Goal: Information Seeking & Learning: Learn about a topic

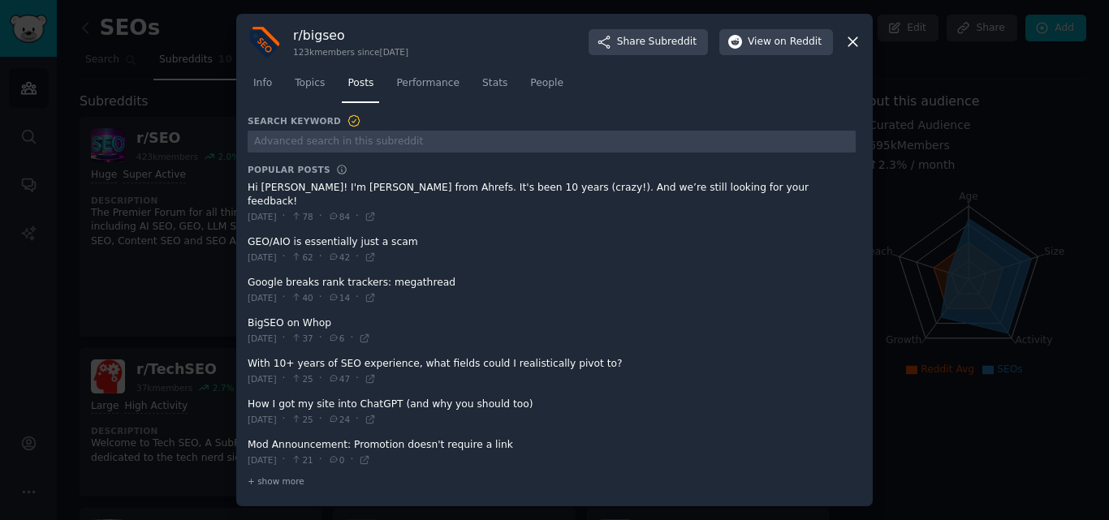
scroll to position [40, 0]
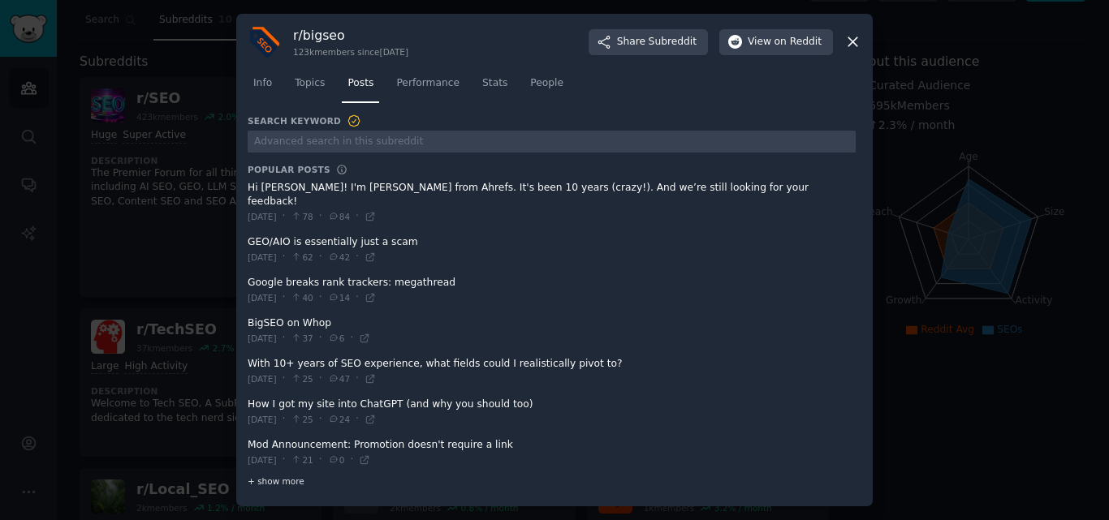
click at [276, 478] on span "+ show more" at bounding box center [276, 481] width 57 height 11
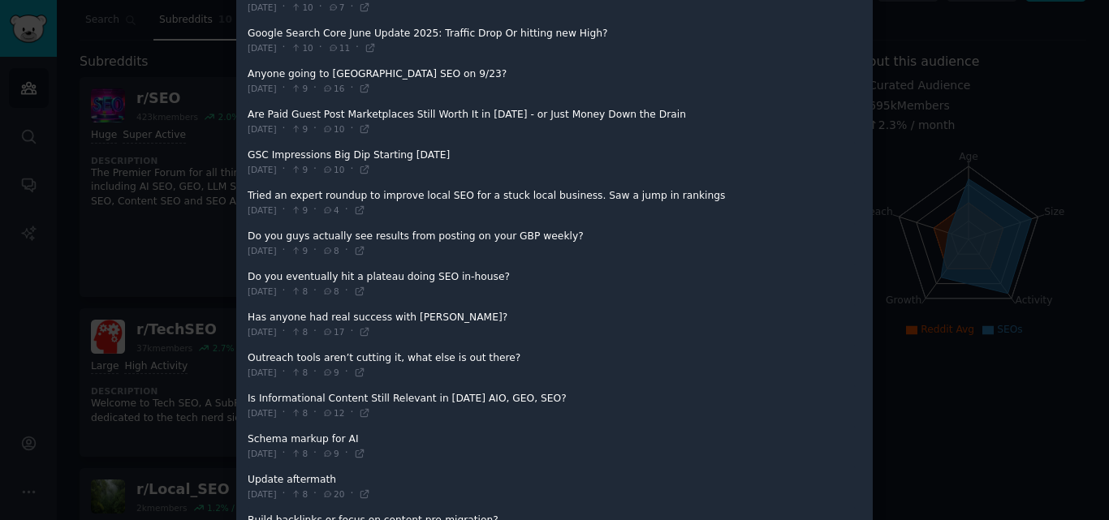
scroll to position [974, 0]
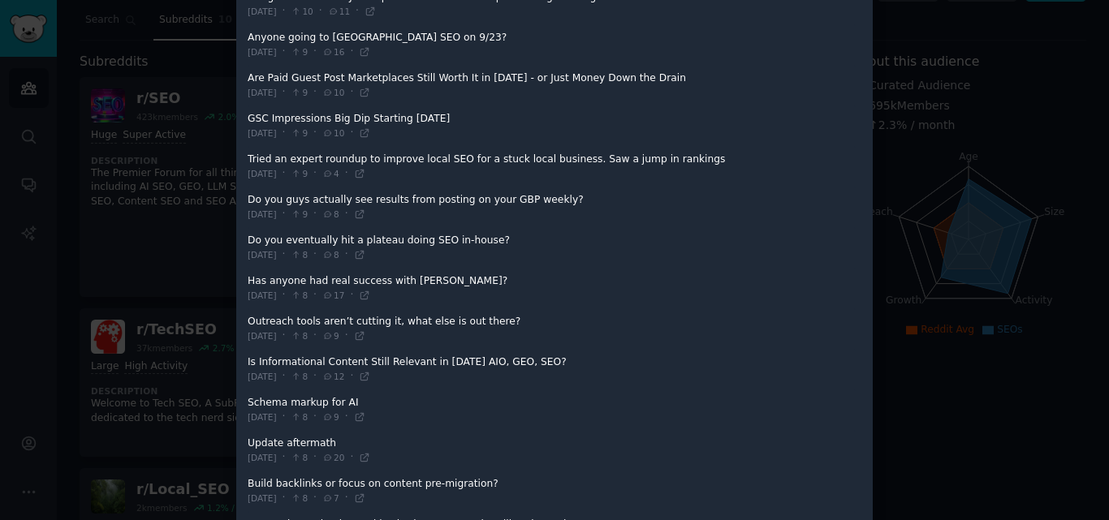
drag, startPoint x: 248, startPoint y: 345, endPoint x: 530, endPoint y: 347, distance: 281.6
click at [530, 350] on span at bounding box center [552, 370] width 608 height 40
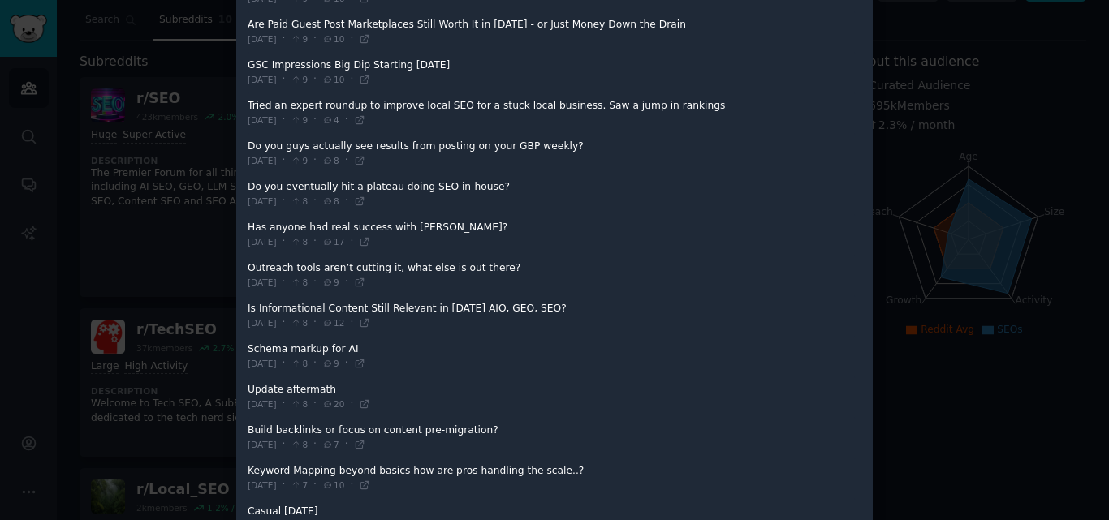
scroll to position [1055, 0]
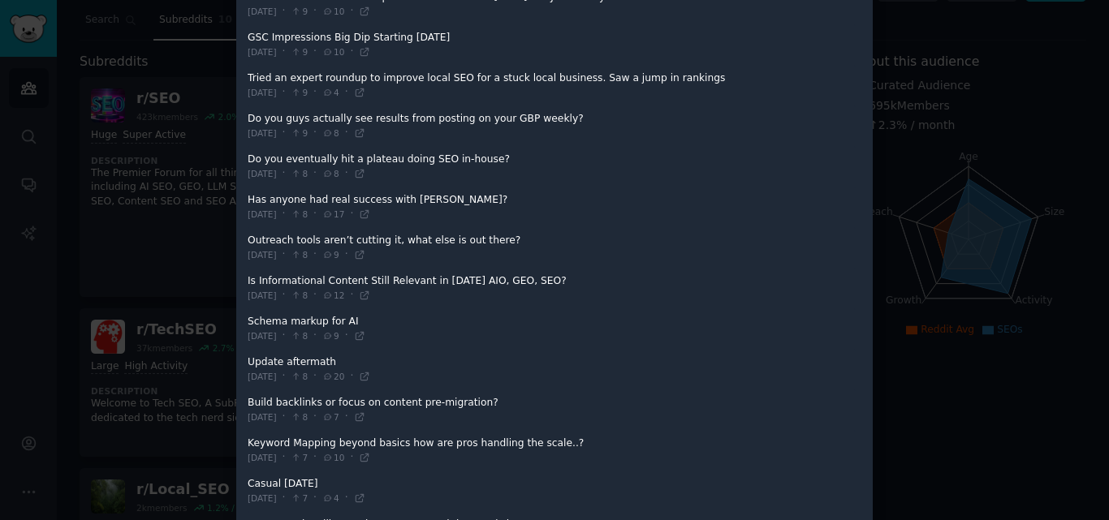
drag, startPoint x: 243, startPoint y: 267, endPoint x: 276, endPoint y: 262, distance: 33.6
click at [278, 262] on div "r/ bigseo 123k members since [DATE] Share Subreddit View on Reddit Info Topics …" at bounding box center [554, 64] width 636 height 2216
drag, startPoint x: 258, startPoint y: 264, endPoint x: 591, endPoint y: 252, distance: 333.0
click at [591, 252] on span at bounding box center [552, 248] width 608 height 40
drag, startPoint x: 581, startPoint y: 259, endPoint x: 372, endPoint y: 272, distance: 209.8
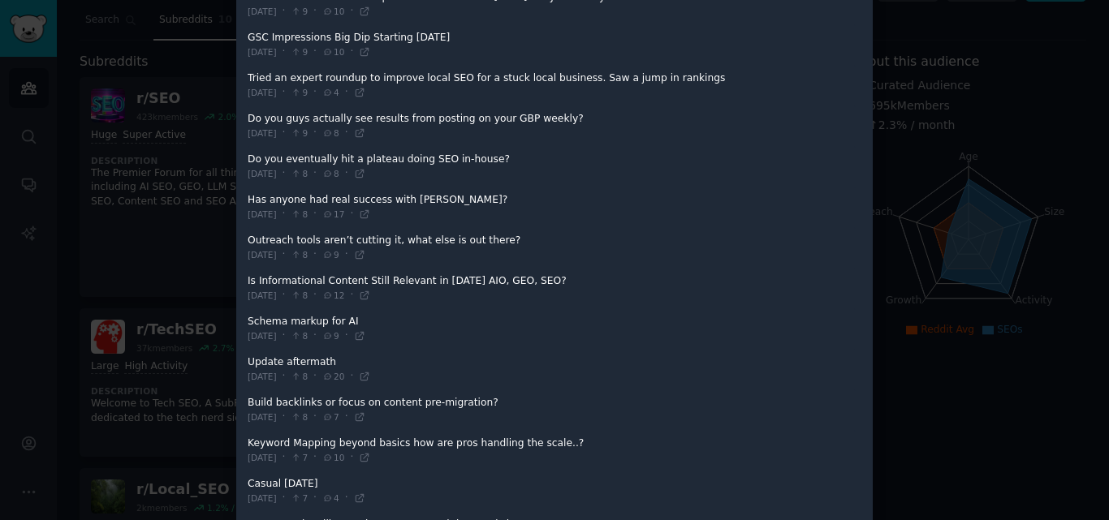
click at [383, 272] on span at bounding box center [552, 289] width 608 height 40
drag, startPoint x: 242, startPoint y: 262, endPoint x: 274, endPoint y: 273, distance: 34.1
click at [274, 273] on div "r/ bigseo 123k members since [DATE] Share Subreddit View on Reddit Info Topics …" at bounding box center [554, 64] width 636 height 2216
click at [308, 290] on span "8" at bounding box center [299, 295] width 17 height 11
click at [370, 290] on icon at bounding box center [364, 295] width 11 height 11
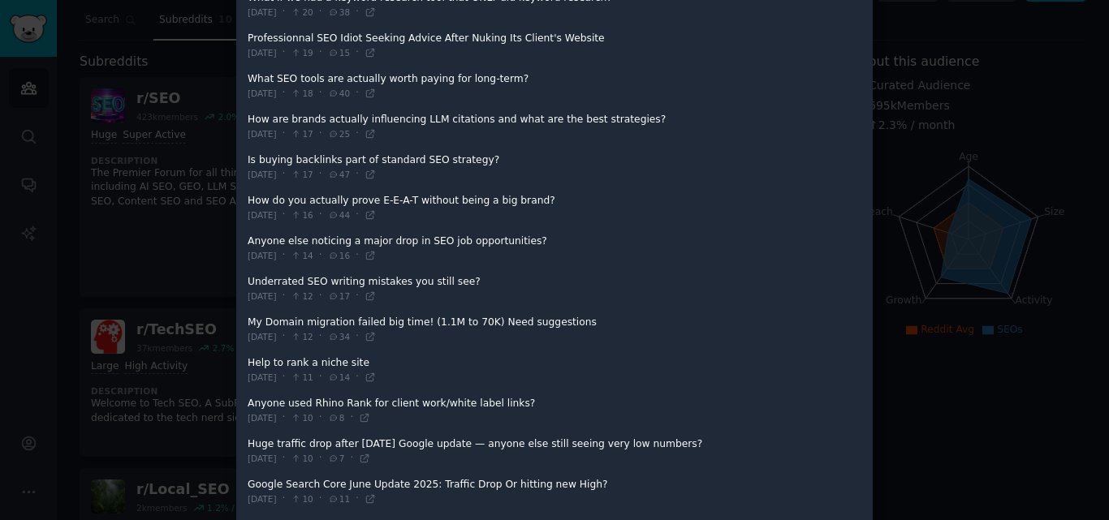
scroll to position [405, 0]
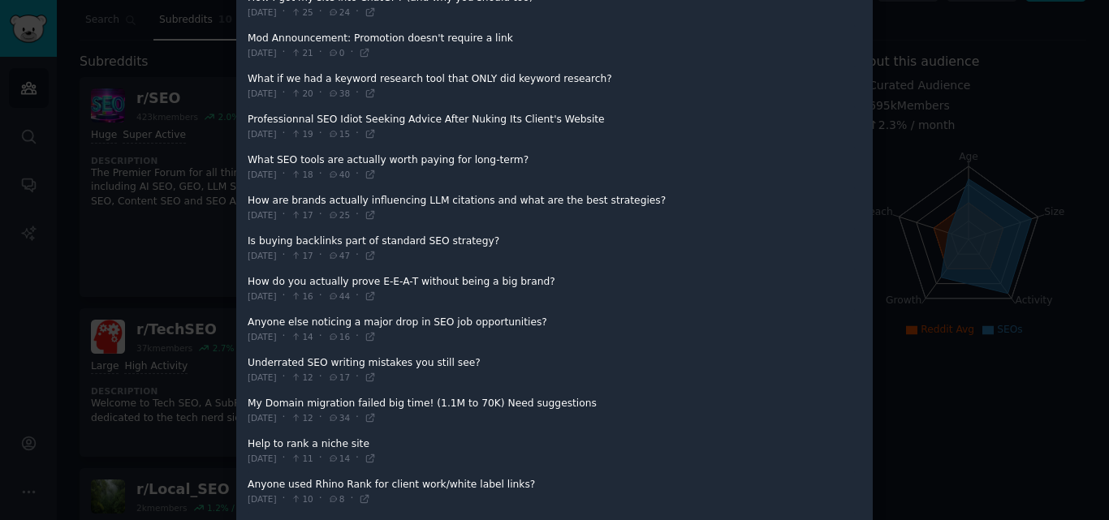
drag, startPoint x: 242, startPoint y: 183, endPoint x: 609, endPoint y: 183, distance: 366.8
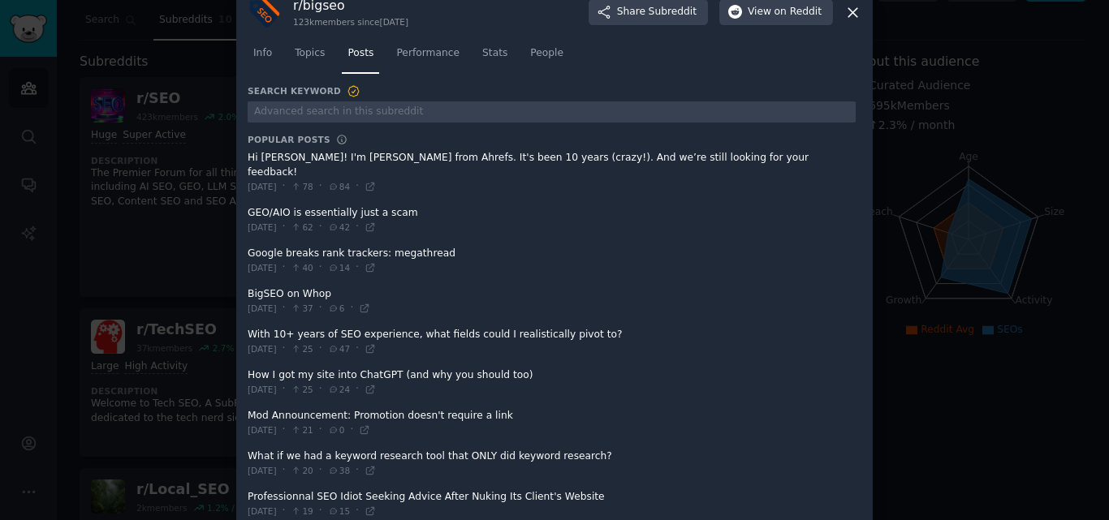
scroll to position [0, 0]
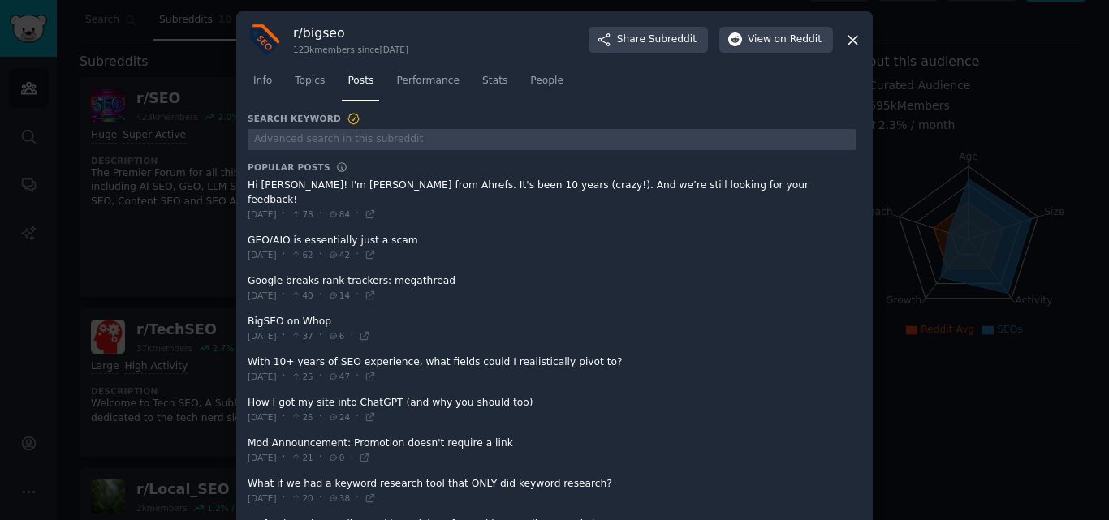
click at [851, 39] on icon at bounding box center [852, 40] width 9 height 9
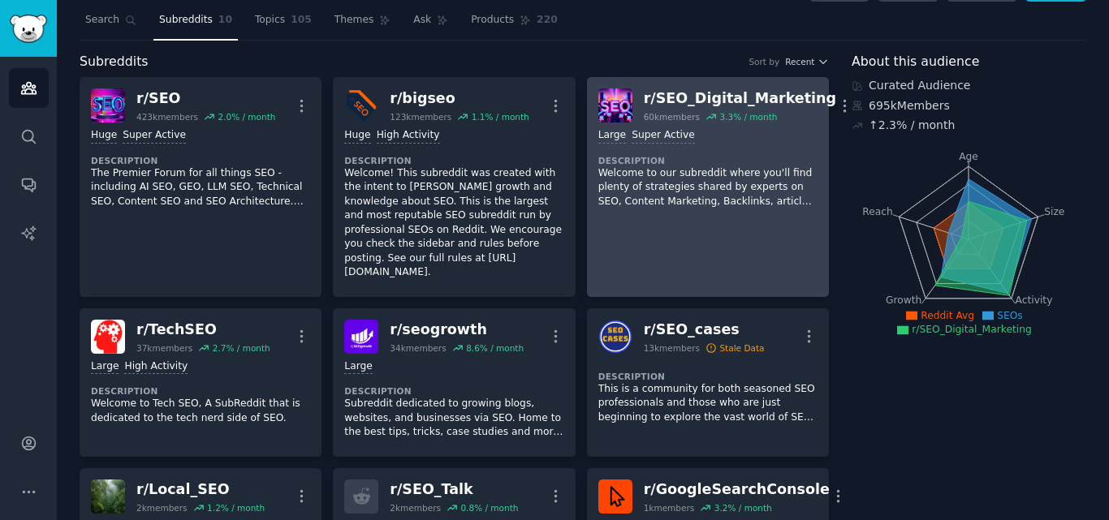
click at [722, 206] on p "Welcome to our subreddit where you'll find plenty of strategies shared by exper…" at bounding box center [707, 187] width 219 height 43
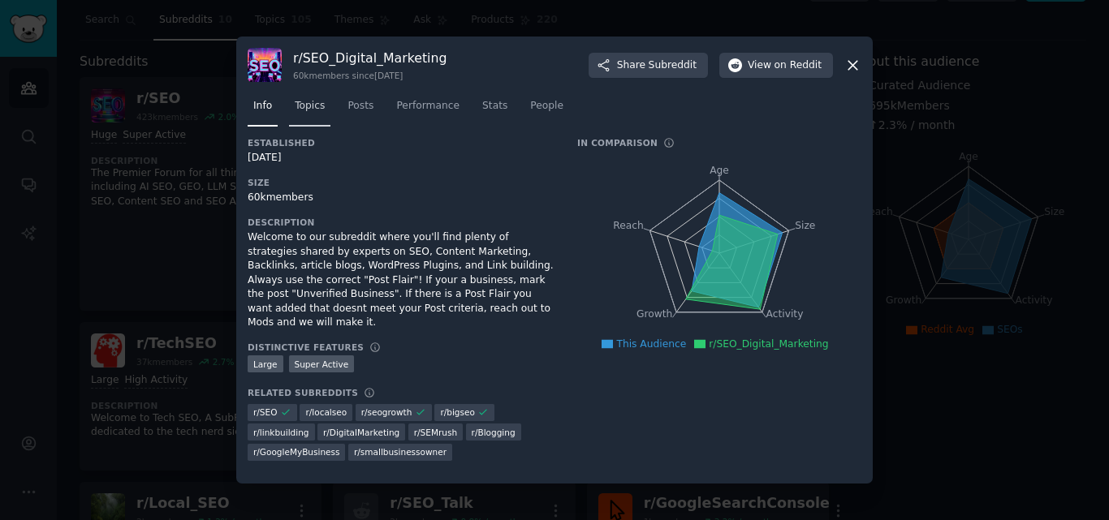
click at [312, 120] on link "Topics" at bounding box center [309, 109] width 41 height 33
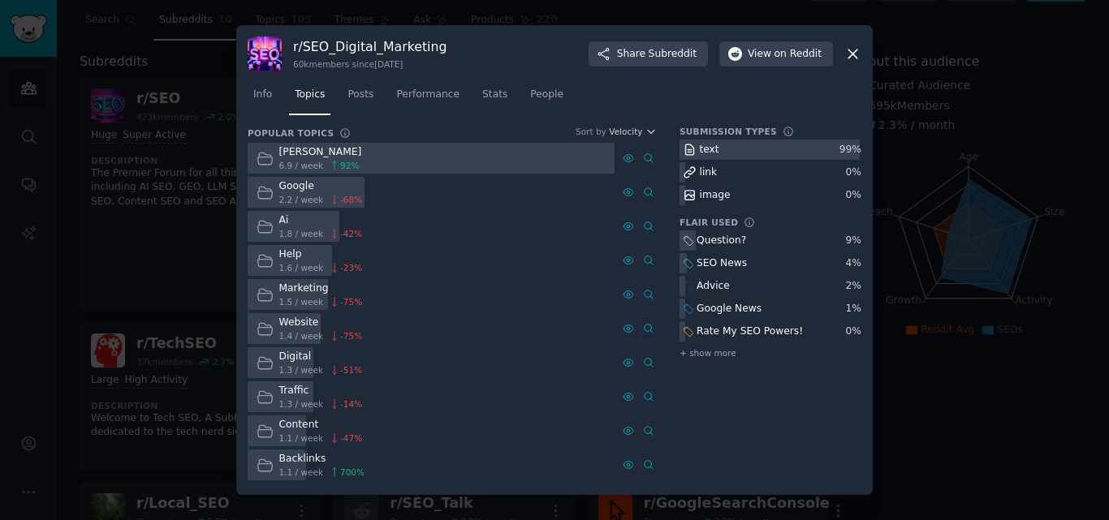
click at [320, 160] on div "6.9 / week 92 %" at bounding box center [320, 165] width 83 height 11
click at [645, 157] on icon at bounding box center [648, 158] width 11 height 11
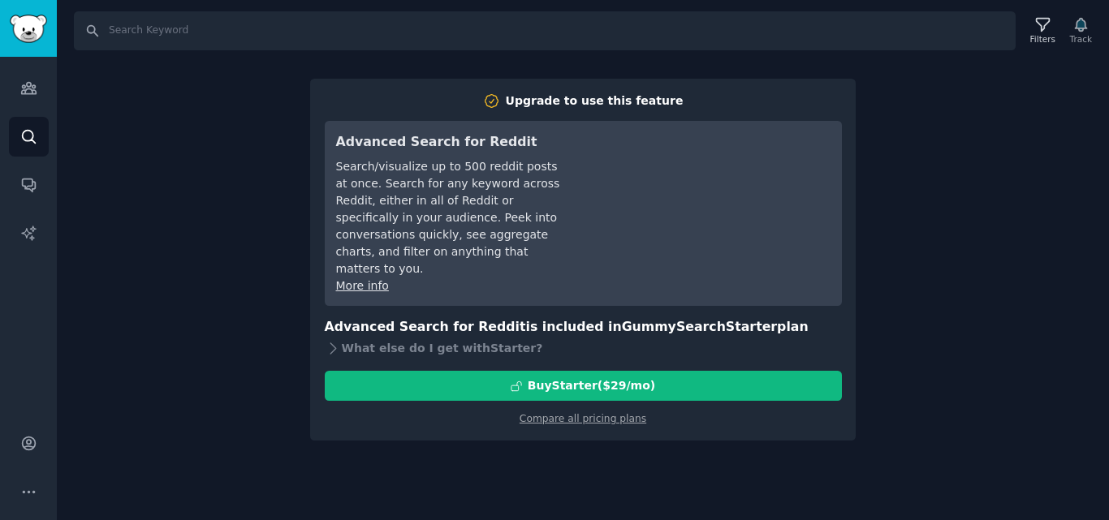
click at [957, 167] on div "Search Filters Track Upgrade to use this feature Advanced Search for Reddit Sea…" at bounding box center [583, 260] width 1052 height 520
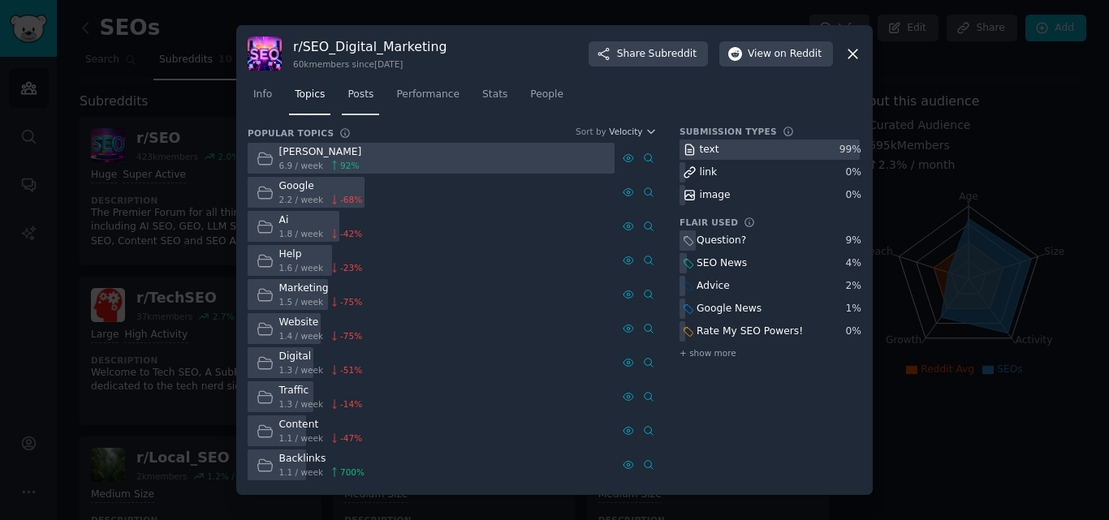
click at [359, 101] on span "Posts" at bounding box center [360, 95] width 26 height 15
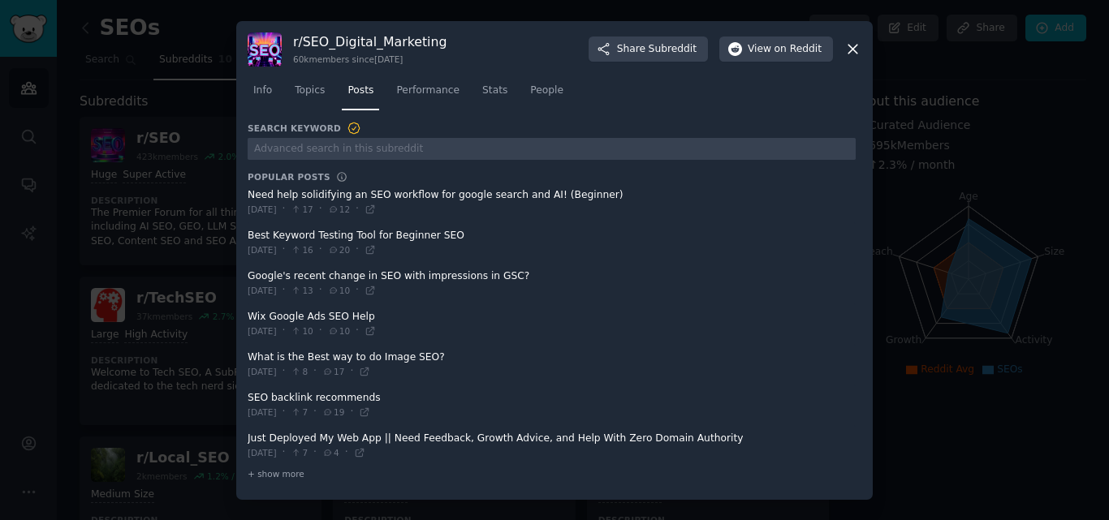
drag, startPoint x: 450, startPoint y: 233, endPoint x: 349, endPoint y: 239, distance: 101.7
click at [349, 239] on span at bounding box center [552, 243] width 608 height 40
click at [266, 472] on span "+ show more" at bounding box center [276, 473] width 57 height 11
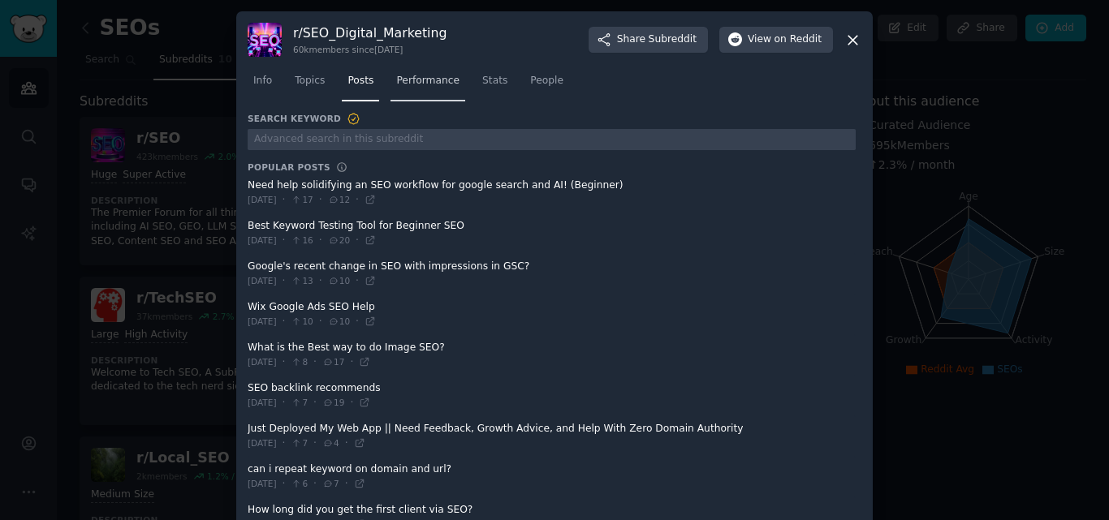
click at [404, 85] on span "Performance" at bounding box center [427, 81] width 63 height 15
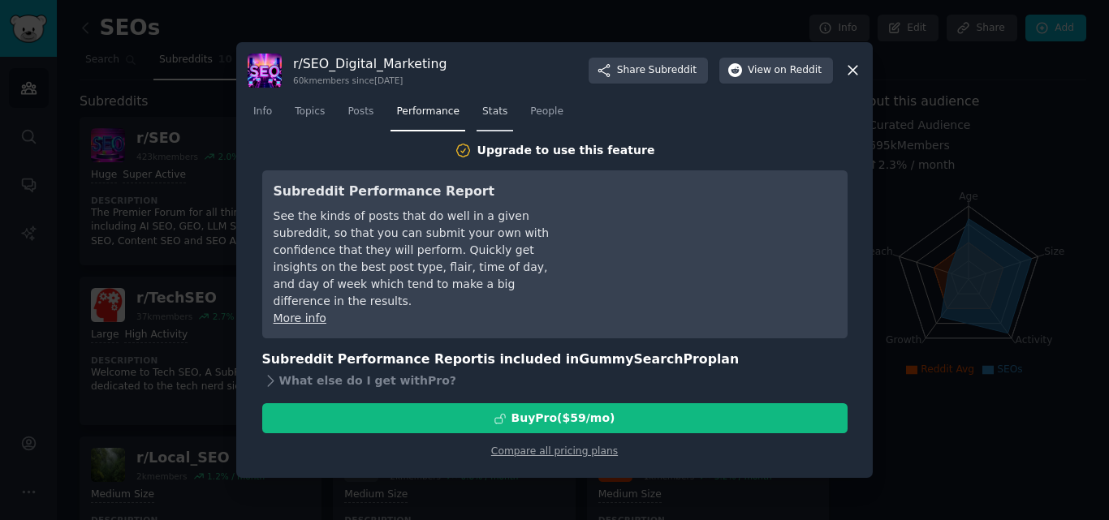
click at [476, 123] on link "Stats" at bounding box center [494, 115] width 37 height 33
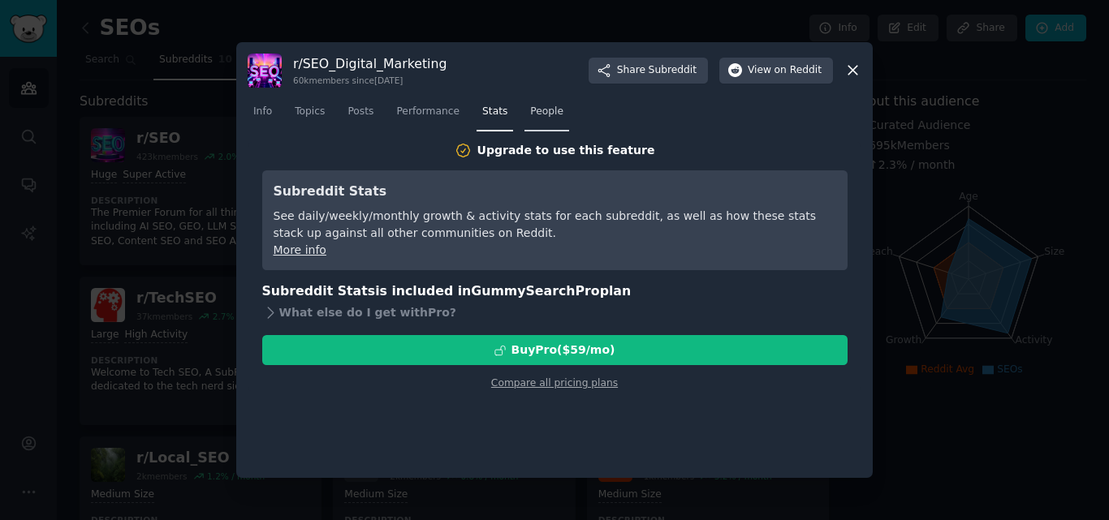
click at [530, 111] on span "People" at bounding box center [546, 112] width 33 height 15
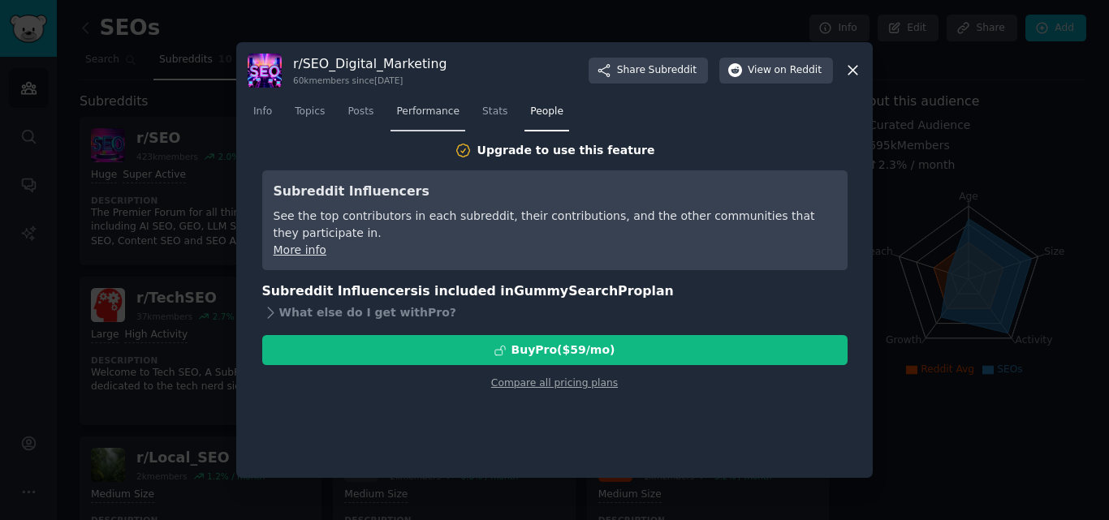
click at [403, 123] on link "Performance" at bounding box center [427, 115] width 75 height 33
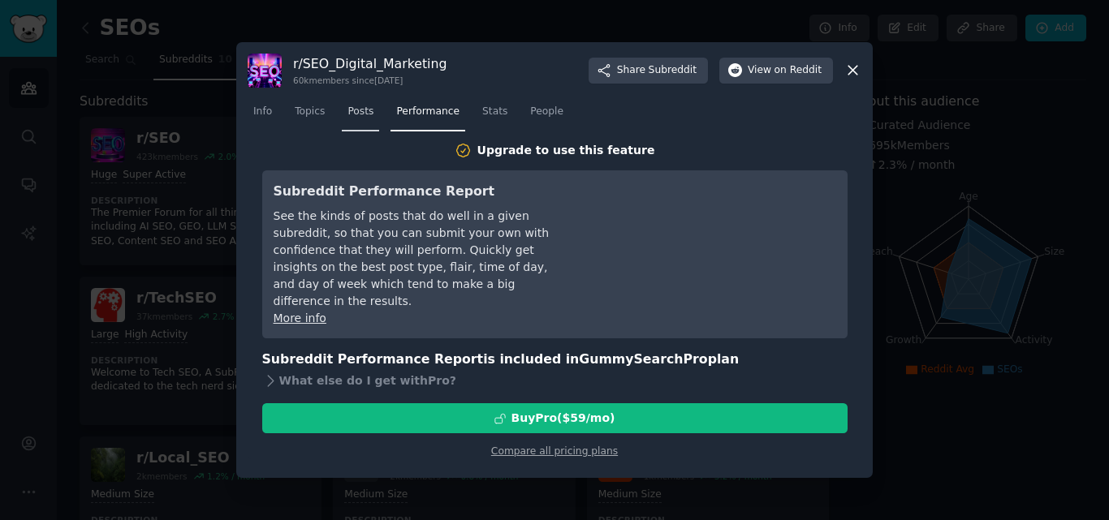
click at [368, 116] on link "Posts" at bounding box center [360, 115] width 37 height 33
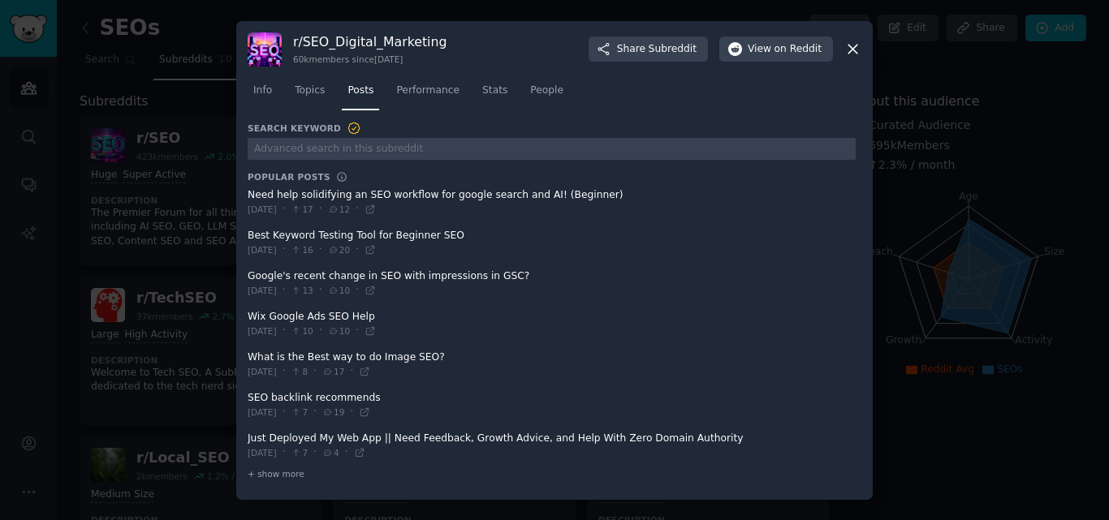
drag, startPoint x: 245, startPoint y: 235, endPoint x: 444, endPoint y: 236, distance: 198.8
click at [444, 236] on div "r/ SEO_Digital_Marketing 60k members since [DATE] Share Subreddit View on Reddi…" at bounding box center [554, 260] width 636 height 479
click at [376, 245] on icon at bounding box center [369, 249] width 11 height 11
click at [286, 469] on span "+ show more" at bounding box center [276, 473] width 57 height 11
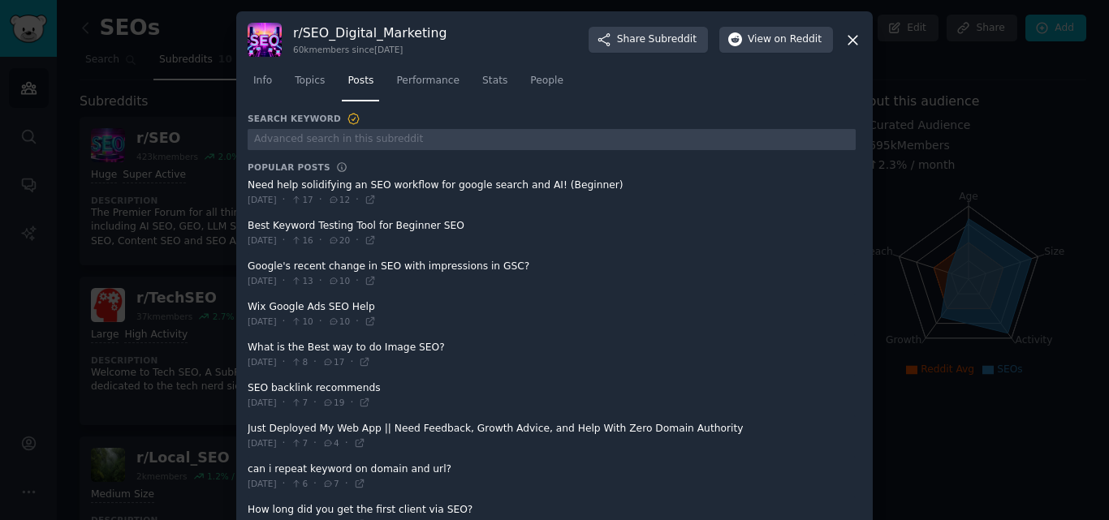
click at [855, 50] on div "r/ SEO_Digital_Marketing 60k members since [DATE] Share Subreddit View on Reddit" at bounding box center [555, 40] width 614 height 34
click at [844, 37] on icon at bounding box center [852, 40] width 17 height 17
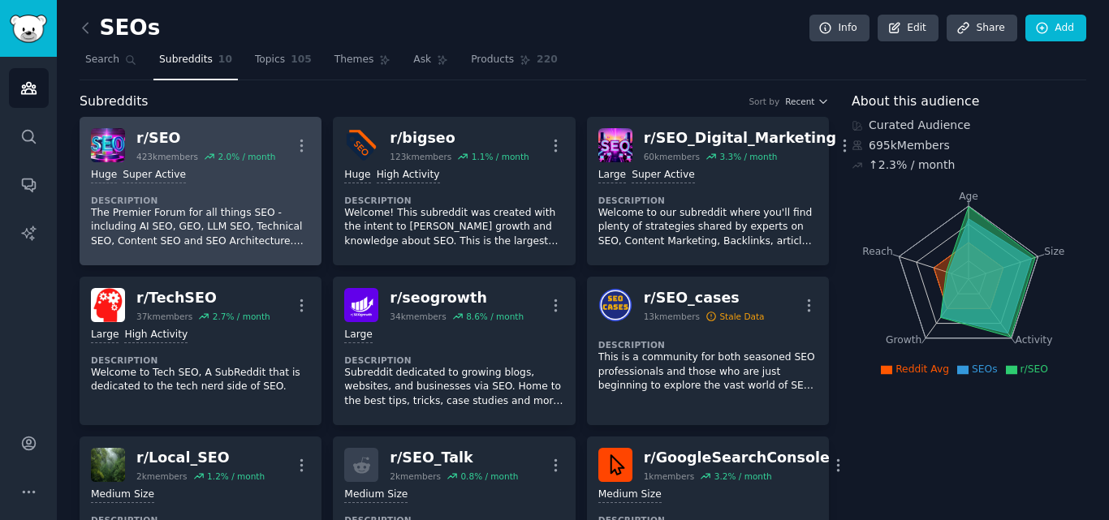
click at [226, 236] on p "The Premier Forum for all things SEO - including AI SEO, GEO, LLM SEO, Technica…" at bounding box center [200, 227] width 219 height 43
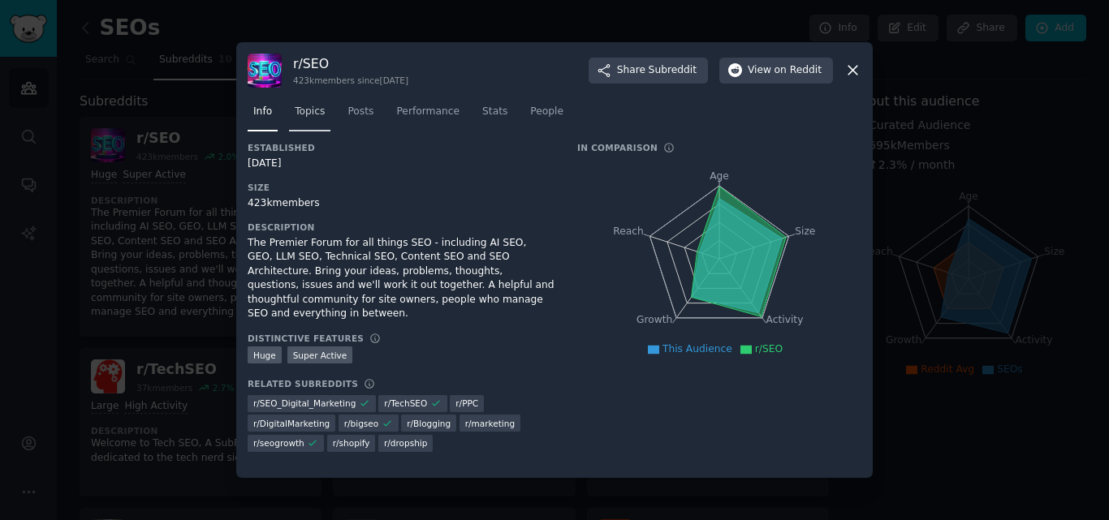
click at [313, 118] on span "Topics" at bounding box center [310, 112] width 30 height 15
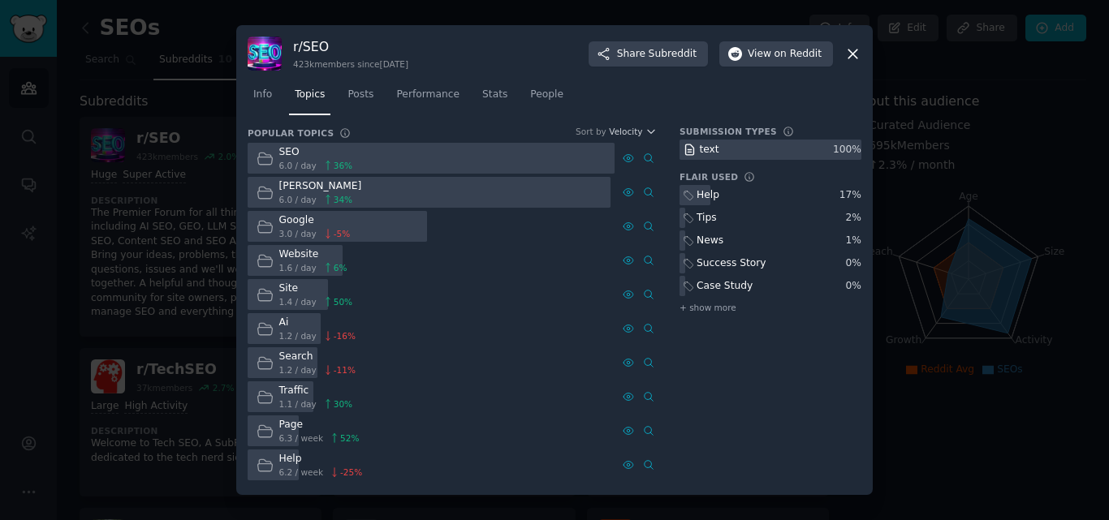
click at [695, 149] on icon at bounding box center [690, 150] width 15 height 15
click at [367, 99] on span "Posts" at bounding box center [360, 95] width 26 height 15
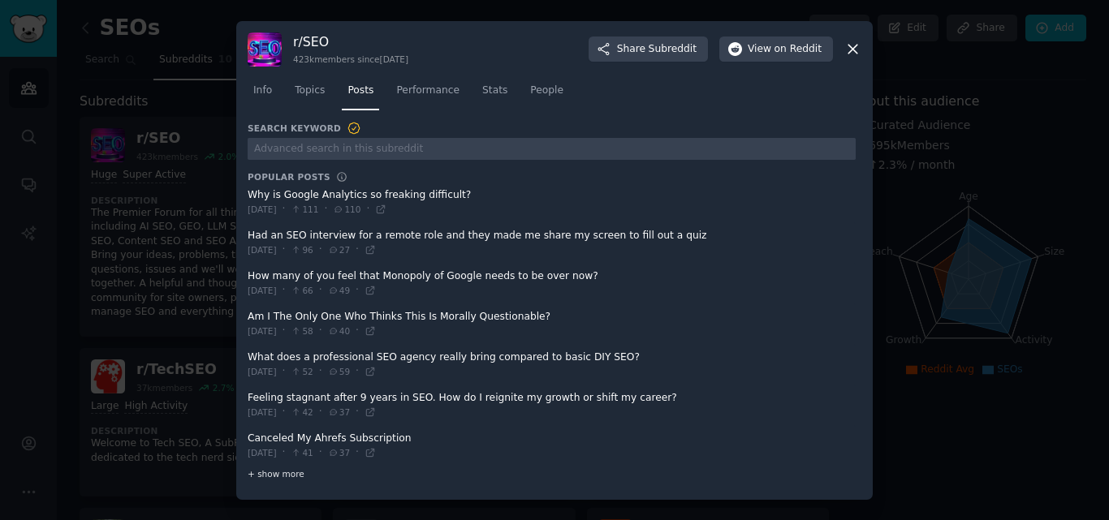
click at [301, 480] on div "+ show more" at bounding box center [552, 474] width 608 height 17
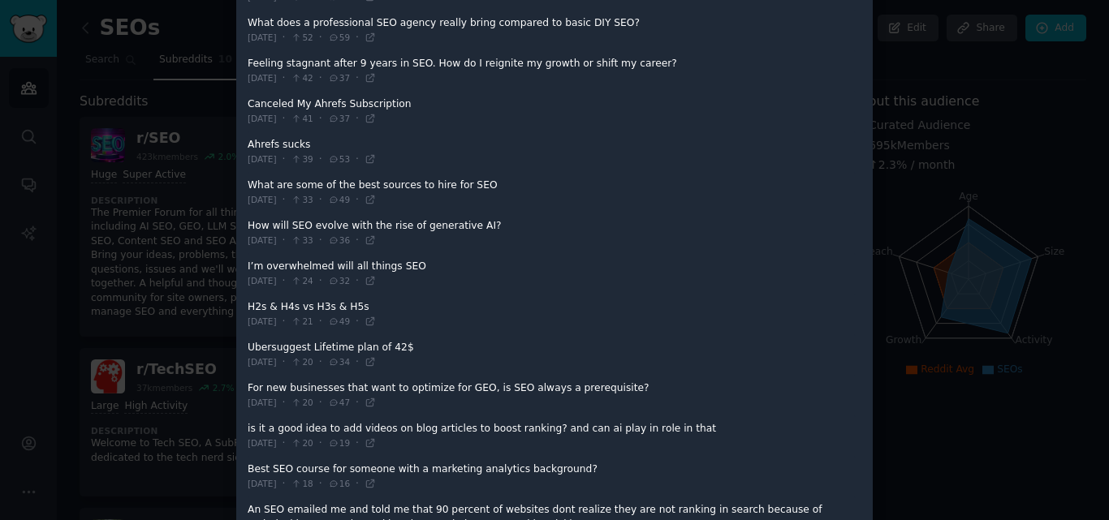
scroll to position [406, 0]
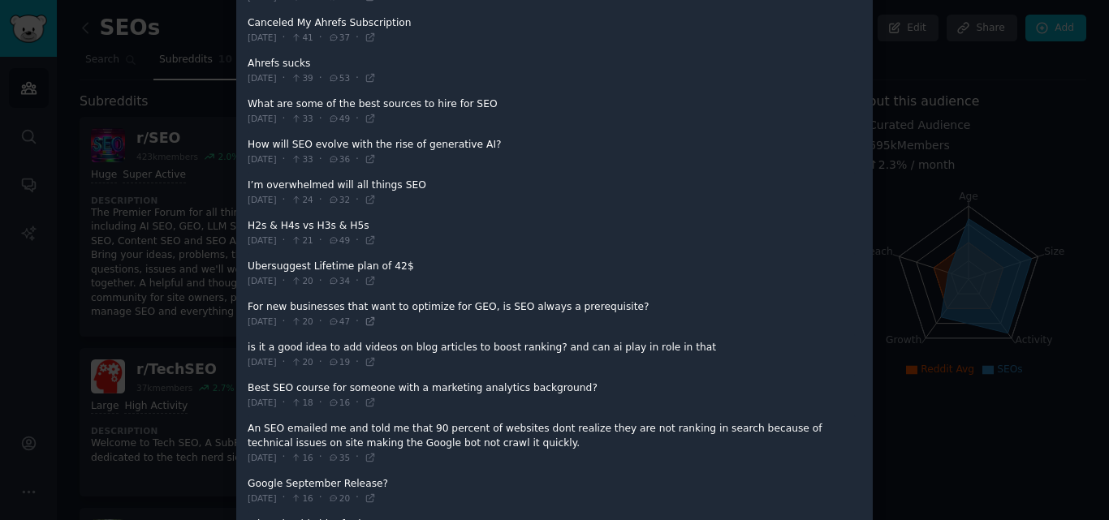
click at [376, 316] on icon at bounding box center [369, 321] width 11 height 11
